Goal: Use online tool/utility: Utilize a website feature to perform a specific function

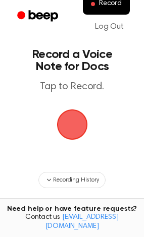
click at [82, 115] on span "button" at bounding box center [72, 124] width 28 height 28
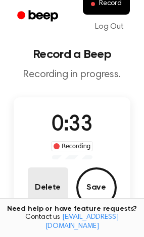
click at [44, 195] on button "Delete" at bounding box center [48, 187] width 40 height 40
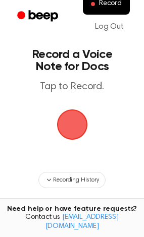
click at [71, 115] on span "button" at bounding box center [72, 124] width 28 height 28
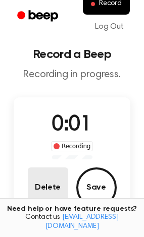
click at [47, 192] on button "Delete" at bounding box center [48, 187] width 40 height 40
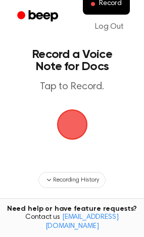
click at [72, 128] on span "button" at bounding box center [72, 124] width 28 height 28
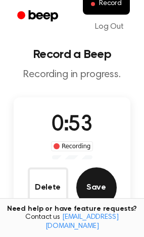
click at [97, 188] on button "Save" at bounding box center [96, 187] width 40 height 40
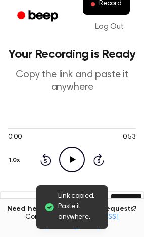
click at [78, 160] on icon "Play Audio" at bounding box center [72, 160] width 26 height 26
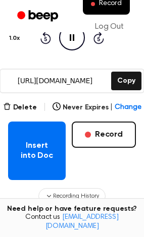
scroll to position [151, 0]
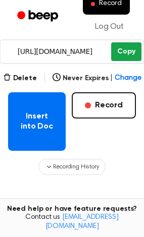
click at [129, 49] on button "Copy" at bounding box center [126, 51] width 30 height 19
click at [131, 50] on button "Copy" at bounding box center [126, 51] width 30 height 19
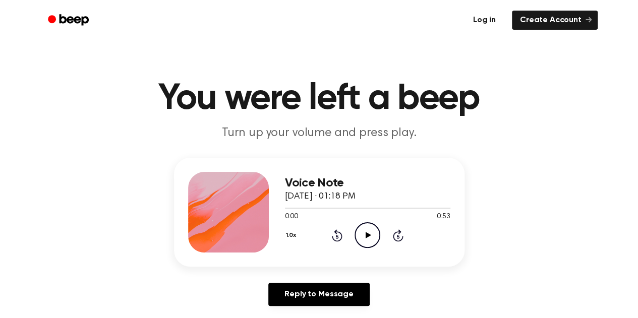
click at [491, 18] on link "Log in" at bounding box center [484, 20] width 43 height 23
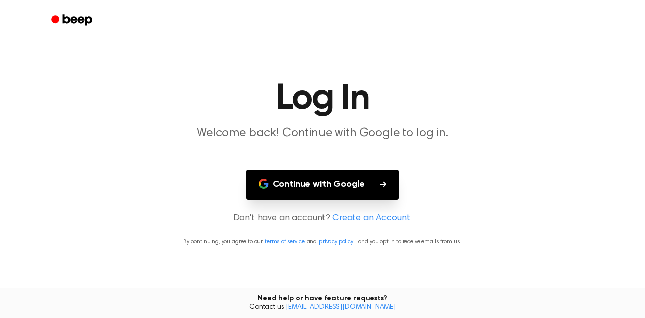
click at [350, 187] on button "Continue with Google" at bounding box center [323, 185] width 153 height 30
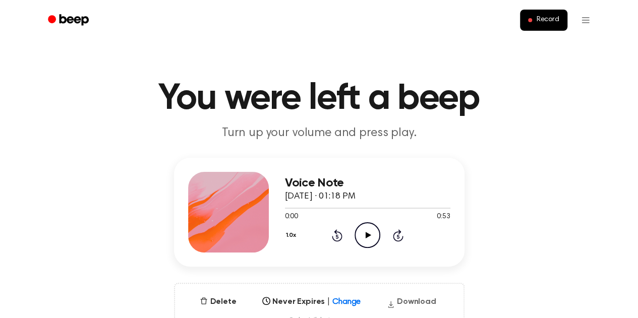
click at [393, 303] on icon "button" at bounding box center [391, 304] width 8 height 15
